Goal: Task Accomplishment & Management: Manage account settings

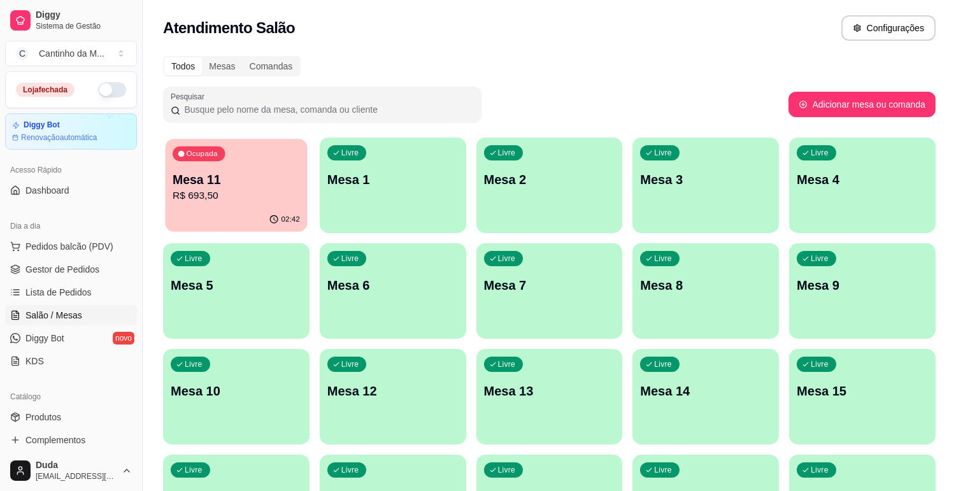
click at [211, 211] on div "02:42" at bounding box center [236, 220] width 142 height 24
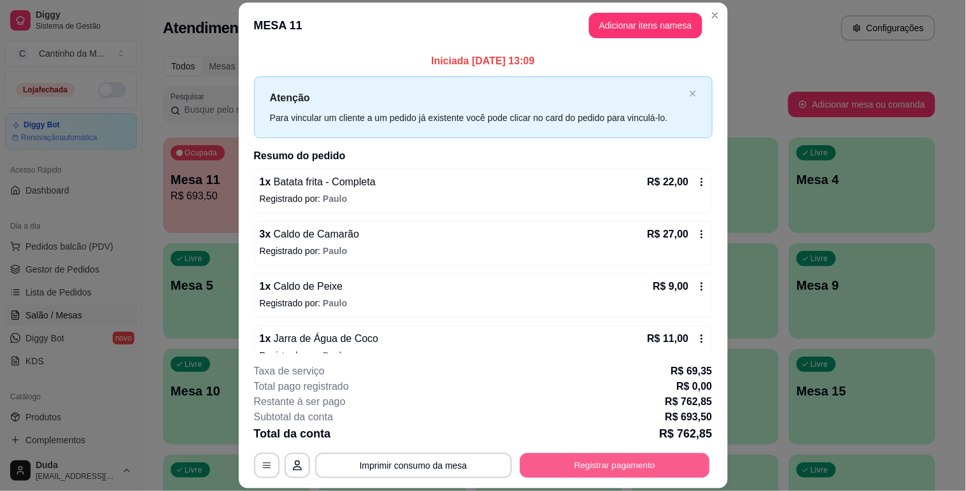
click at [557, 466] on button "Registrar pagamento" at bounding box center [615, 465] width 190 height 25
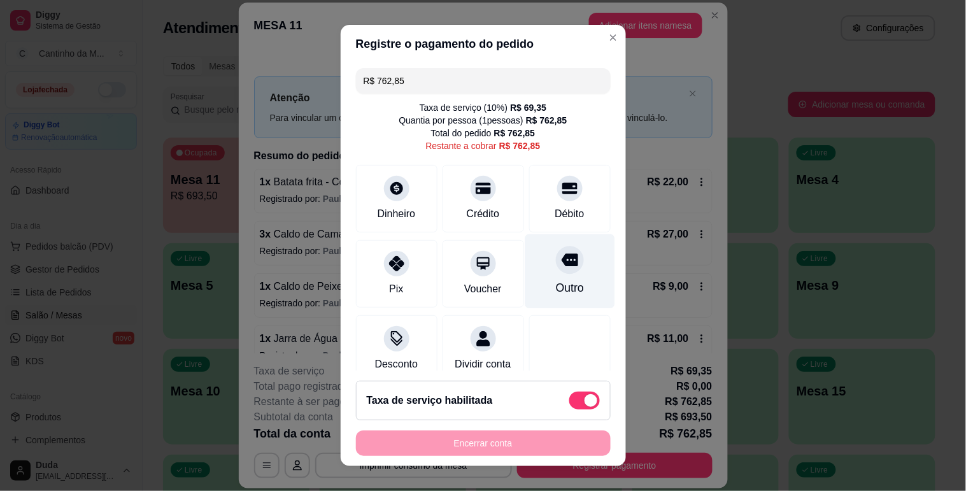
click at [561, 266] on icon at bounding box center [569, 259] width 17 height 13
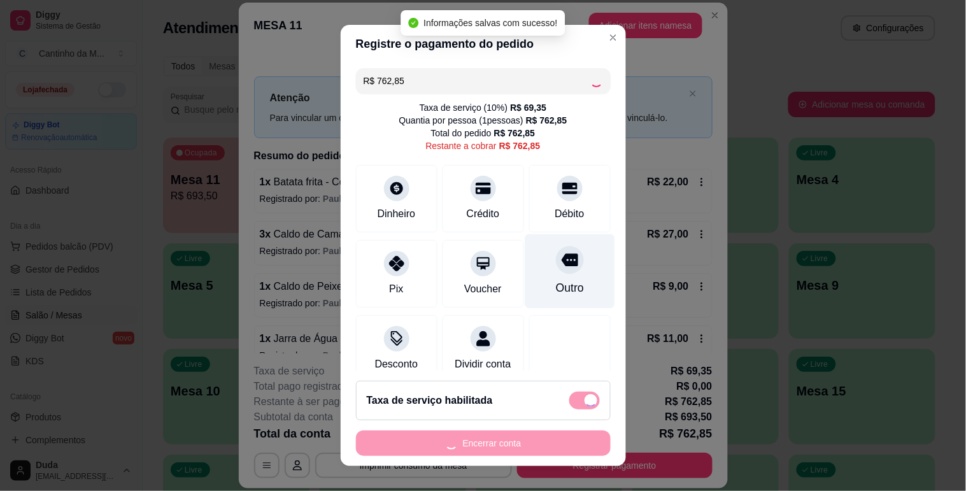
type input "R$ 0,00"
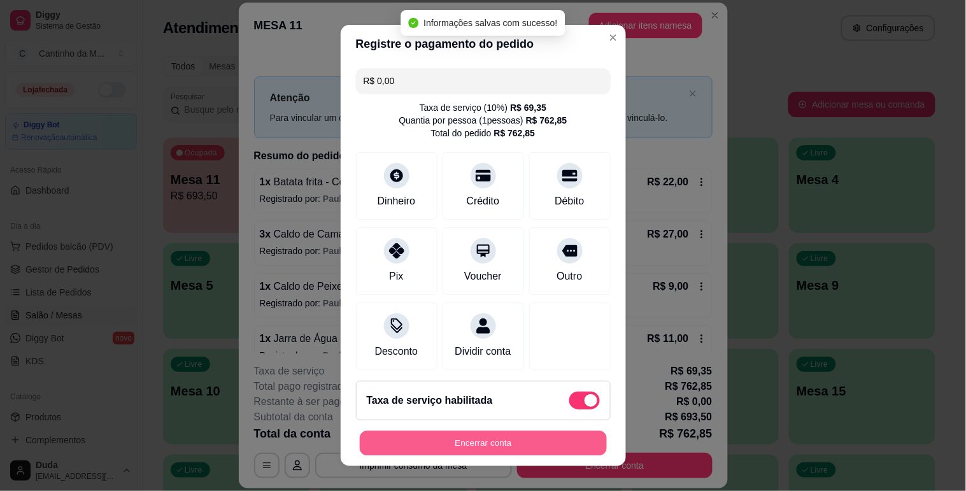
click at [490, 440] on button "Encerrar conta" at bounding box center [483, 443] width 247 height 25
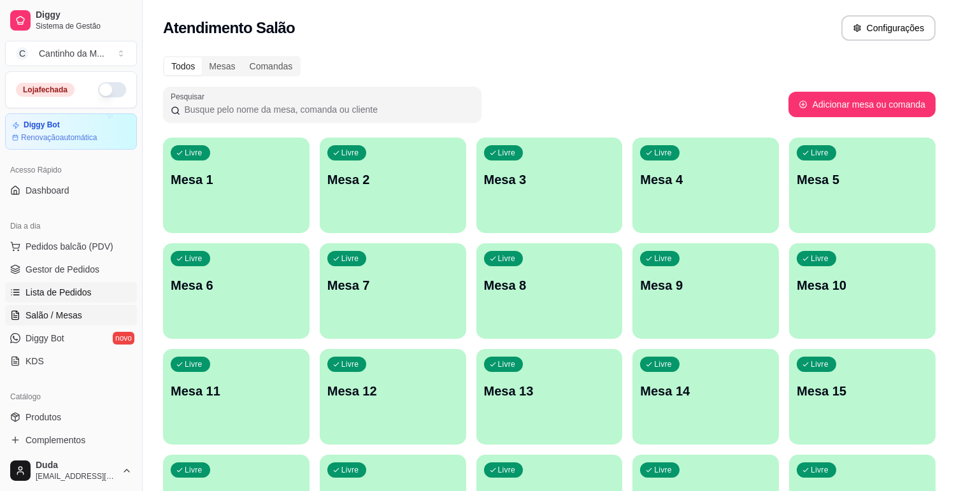
click at [60, 290] on span "Lista de Pedidos" at bounding box center [58, 292] width 66 height 13
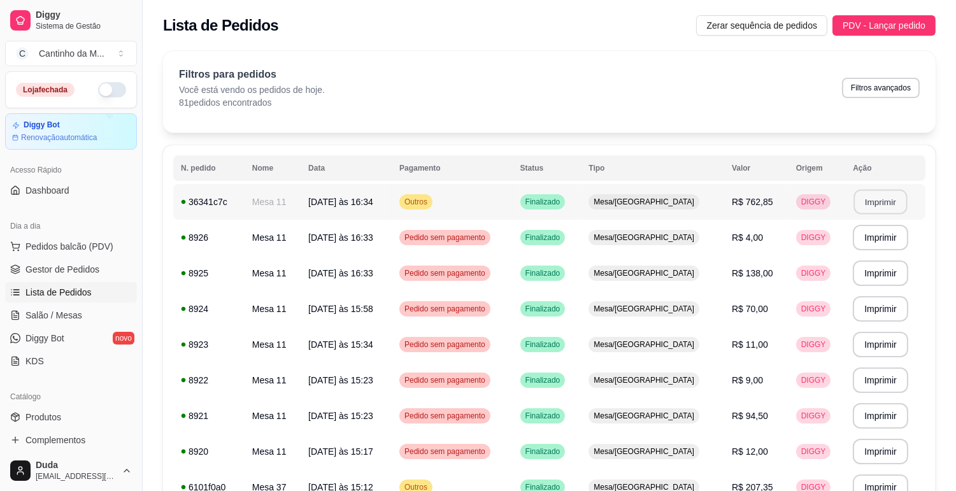
click at [872, 201] on button "Imprimir" at bounding box center [880, 202] width 53 height 25
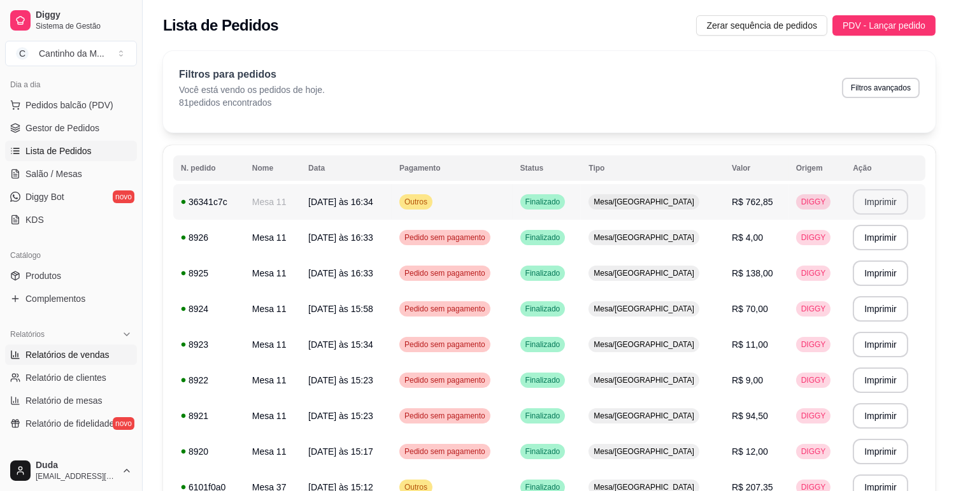
click at [83, 359] on span "Relatórios de vendas" at bounding box center [67, 354] width 84 height 13
select select "ALL"
select select "0"
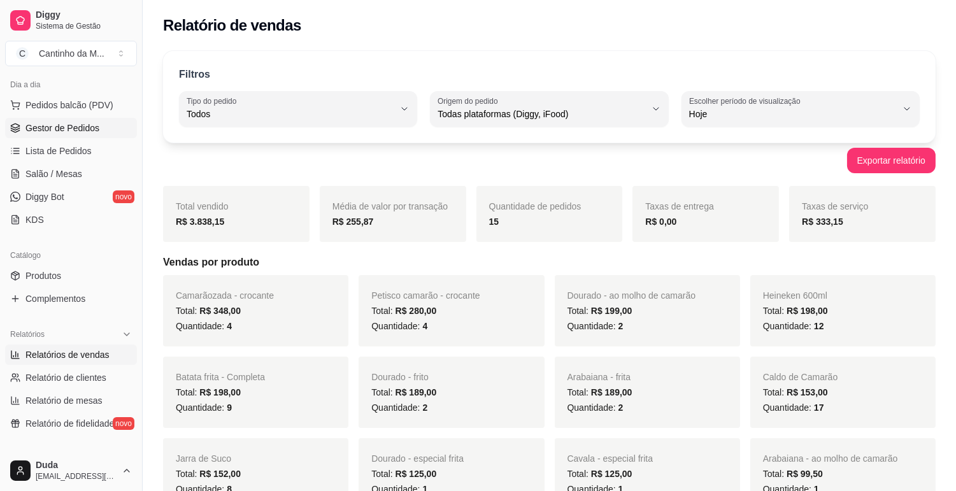
click at [47, 124] on span "Gestor de Pedidos" at bounding box center [62, 128] width 74 height 13
